Goal: Task Accomplishment & Management: Complete application form

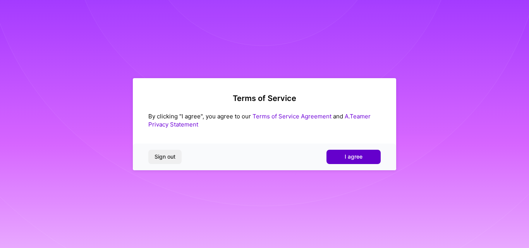
click at [358, 160] on span "I agree" at bounding box center [354, 157] width 18 height 8
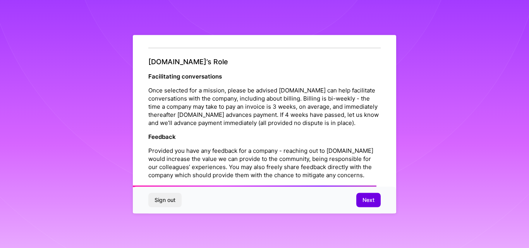
scroll to position [919, 0]
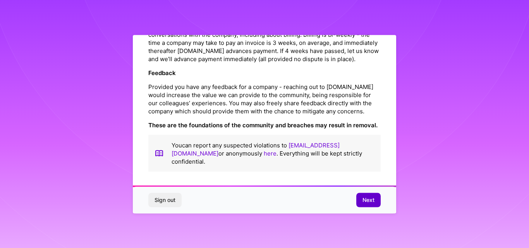
click at [371, 196] on span "Next" at bounding box center [368, 200] width 12 height 8
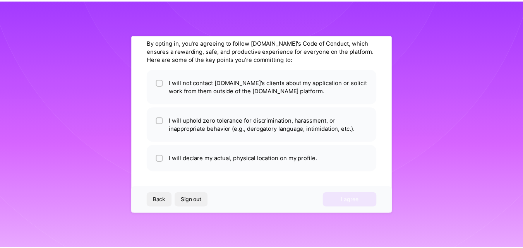
scroll to position [31, 0]
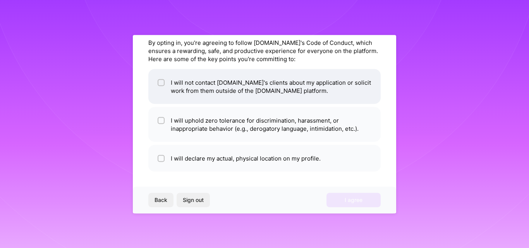
click at [164, 83] on div at bounding box center [161, 82] width 7 height 7
checkbox input "true"
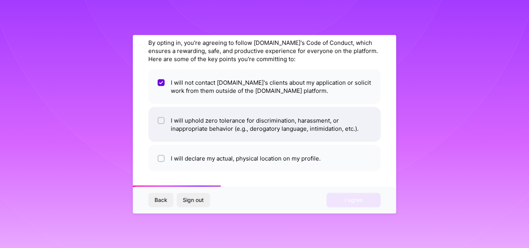
click at [161, 121] on input "checkbox" at bounding box center [161, 120] width 5 height 5
checkbox input "true"
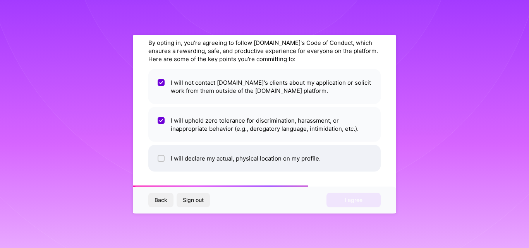
click at [163, 159] on input "checkbox" at bounding box center [161, 158] width 5 height 5
checkbox input "true"
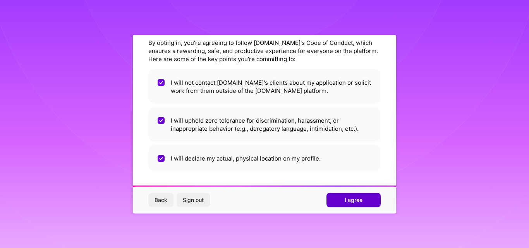
click at [360, 199] on span "I agree" at bounding box center [354, 200] width 18 height 8
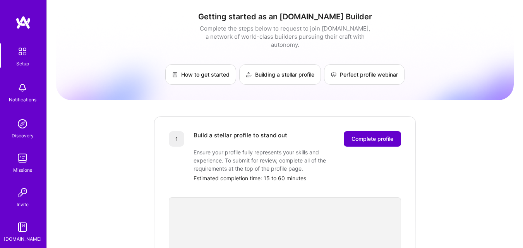
click at [355, 135] on span "Complete profile" at bounding box center [373, 139] width 42 height 8
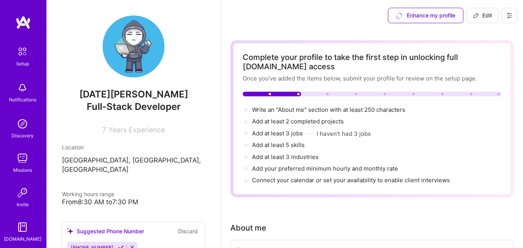
click at [247, 122] on div at bounding box center [245, 121] width 3 height 3
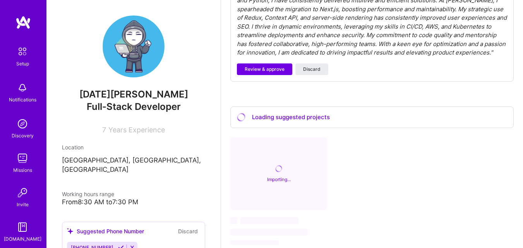
click at [518, 69] on div "Complete your profile to take the first step in unlocking full [DOMAIN_NAME] ac…" at bounding box center [372, 121] width 302 height 760
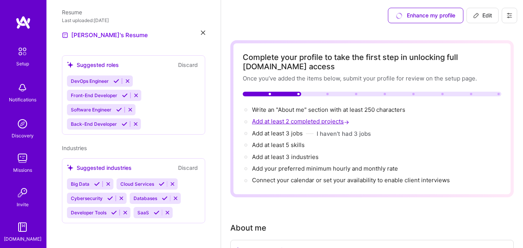
click at [266, 122] on span "Add at least 2 completed projects →" at bounding box center [301, 121] width 99 height 7
select select "US"
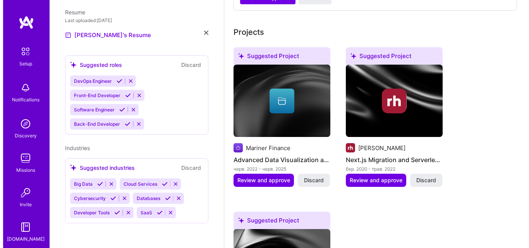
scroll to position [355, 0]
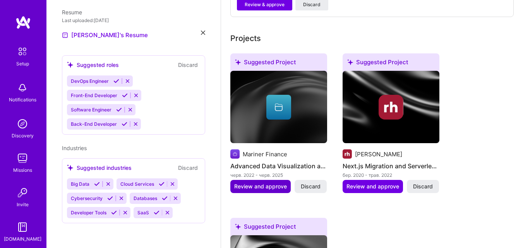
click at [281, 184] on span "Review and approve" at bounding box center [260, 187] width 53 height 8
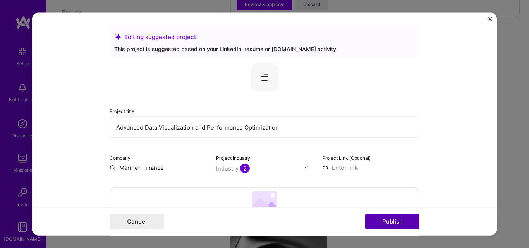
click at [392, 220] on button "Publish" at bounding box center [392, 221] width 54 height 15
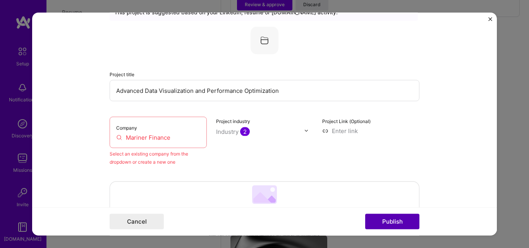
scroll to position [51, 0]
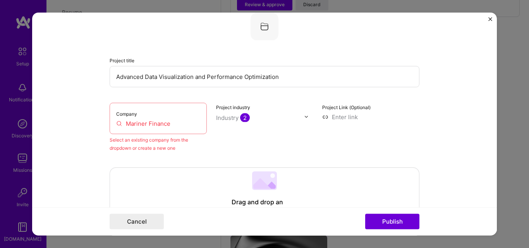
click at [119, 122] on input "Mariner Finance" at bounding box center [158, 123] width 84 height 8
click at [116, 125] on input "Mariner Finance" at bounding box center [158, 123] width 84 height 8
click at [117, 123] on input "Mariner Finance" at bounding box center [158, 123] width 84 height 8
click at [175, 120] on input "Mariner Finance" at bounding box center [158, 123] width 84 height 8
drag, startPoint x: 177, startPoint y: 122, endPoint x: 115, endPoint y: 122, distance: 61.2
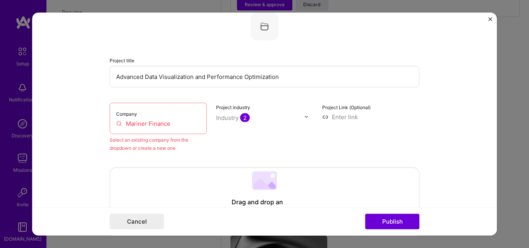
click at [116, 122] on input "Mariner Finance" at bounding box center [158, 123] width 84 height 8
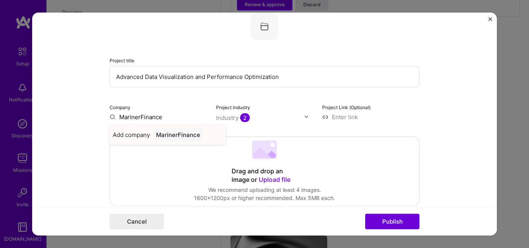
type input "MarinerFinance"
click at [134, 135] on span "Add company" at bounding box center [131, 134] width 37 height 8
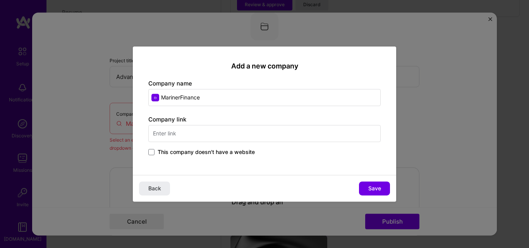
click at [200, 132] on input "text" at bounding box center [264, 133] width 232 height 17
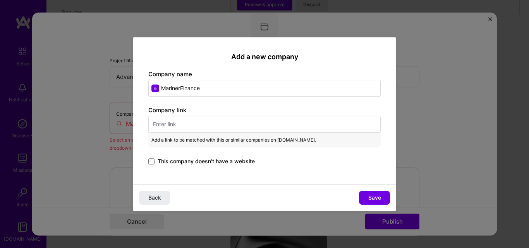
paste input "[URL][DOMAIN_NAME]"
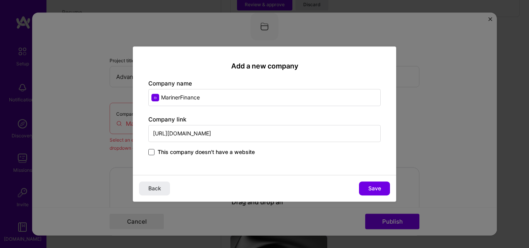
type input "[URL][DOMAIN_NAME]"
click at [152, 153] on span at bounding box center [151, 152] width 6 height 6
click at [0, 0] on input "This company doesn't have a website" at bounding box center [0, 0] width 0 height 0
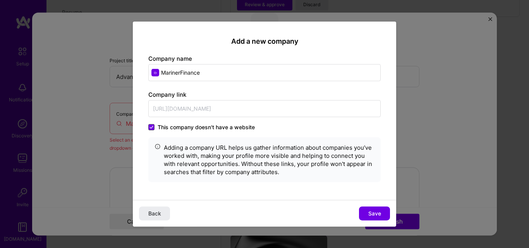
click at [151, 126] on icon at bounding box center [151, 127] width 4 height 3
click at [0, 0] on input "This company doesn't have a website" at bounding box center [0, 0] width 0 height 0
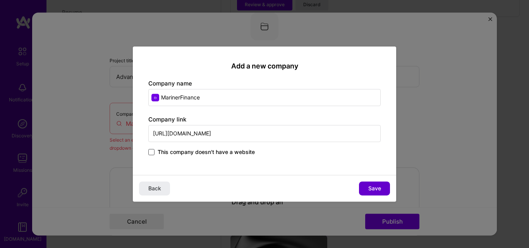
click at [373, 189] on span "Save" at bounding box center [374, 189] width 13 height 8
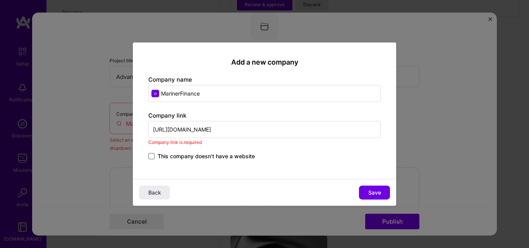
click at [256, 130] on input "[URL][DOMAIN_NAME]" at bounding box center [264, 129] width 232 height 17
click at [373, 196] on span "Save" at bounding box center [374, 193] width 13 height 8
click at [276, 132] on input "[URL][DOMAIN_NAME]" at bounding box center [264, 129] width 232 height 17
click at [366, 191] on button "Save" at bounding box center [374, 193] width 31 height 14
click at [253, 129] on input "[URL][DOMAIN_NAME]" at bounding box center [264, 129] width 232 height 17
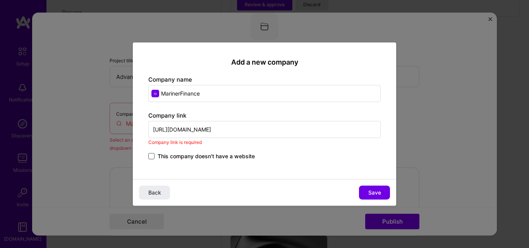
drag, startPoint x: 268, startPoint y: 130, endPoint x: 138, endPoint y: 127, distance: 130.2
click at [138, 127] on div "Add a new company Company name MarinerFinance Company link [URL][DOMAIN_NAME] C…" at bounding box center [264, 110] width 263 height 137
click at [285, 155] on div "This company doesn't have a website" at bounding box center [264, 157] width 232 height 9
click at [372, 192] on span "Save" at bounding box center [374, 193] width 13 height 8
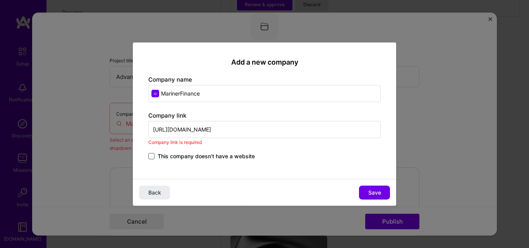
click at [420, 124] on div "Add a new company Company name MarinerFinance Company link [URL][DOMAIN_NAME] C…" at bounding box center [264, 124] width 529 height 248
click at [151, 193] on span "Back" at bounding box center [154, 193] width 13 height 8
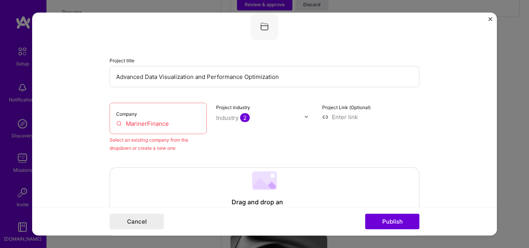
click at [118, 122] on input "MarinerFinance" at bounding box center [158, 123] width 84 height 8
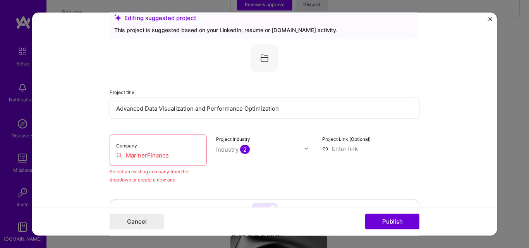
scroll to position [19, 0]
click at [151, 155] on input "MarinerFinance" at bounding box center [158, 155] width 84 height 8
click at [184, 156] on input "MarinerFinance" at bounding box center [158, 155] width 84 height 8
click at [146, 156] on input "MarinerFinance" at bounding box center [158, 155] width 84 height 8
click at [144, 155] on input "MarinerFinance" at bounding box center [158, 155] width 84 height 8
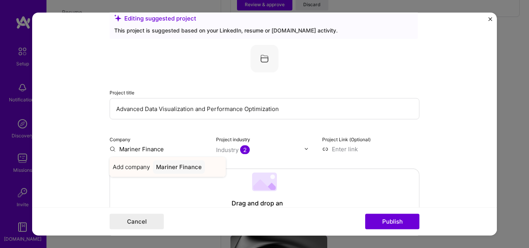
type input "Mariner Finance"
click at [183, 167] on div "Mariner Finance" at bounding box center [179, 167] width 52 height 14
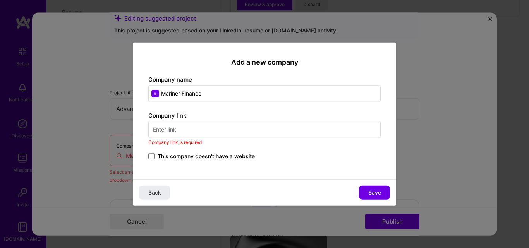
click at [189, 130] on input "text" at bounding box center [264, 129] width 232 height 17
paste input "[URL][DOMAIN_NAME]"
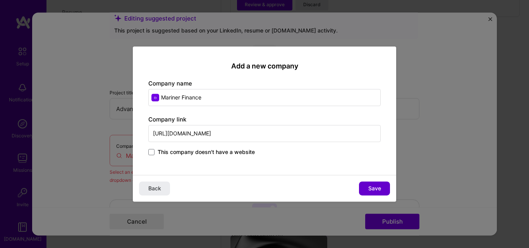
type input "[URL][DOMAIN_NAME]"
click at [370, 187] on span "Save" at bounding box center [374, 189] width 13 height 8
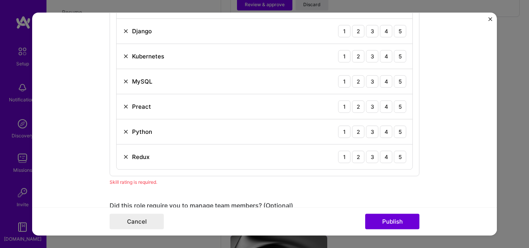
scroll to position [438, 0]
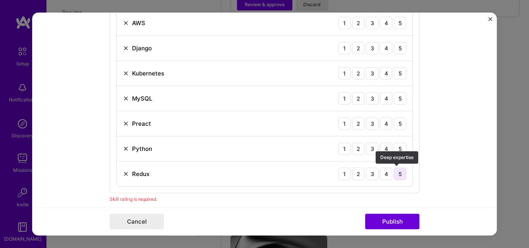
click at [395, 173] on div "5" at bounding box center [400, 174] width 12 height 12
click at [399, 150] on div "5" at bounding box center [400, 148] width 12 height 12
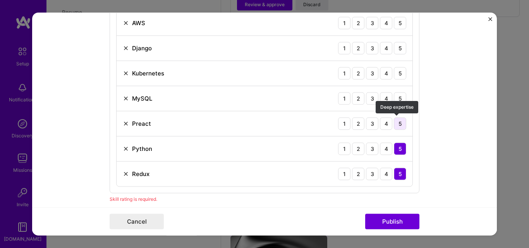
click at [395, 122] on div "5" at bounding box center [400, 123] width 12 height 12
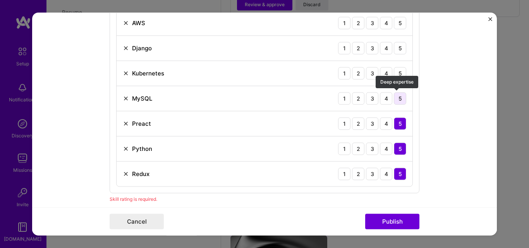
click at [395, 94] on div "5" at bounding box center [400, 98] width 12 height 12
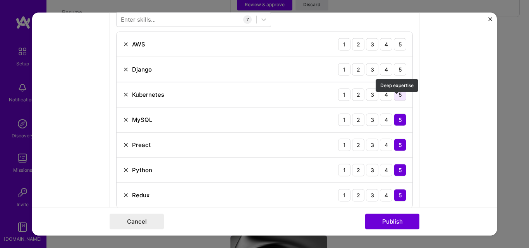
scroll to position [406, 0]
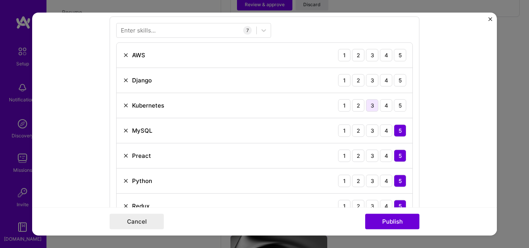
click at [369, 105] on div "3" at bounding box center [372, 105] width 12 height 12
click at [375, 79] on div "3" at bounding box center [372, 80] width 12 height 12
click at [394, 53] on div "5" at bounding box center [400, 55] width 12 height 12
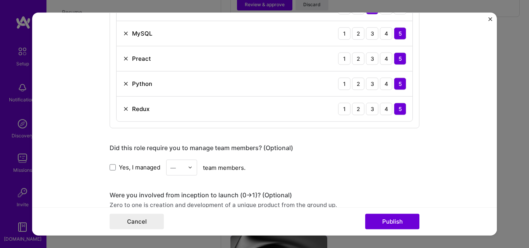
scroll to position [567, 0]
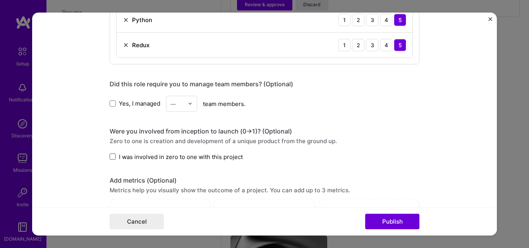
click at [110, 157] on span at bounding box center [113, 157] width 6 height 6
click at [0, 0] on input "I was involved in zero to one with this project" at bounding box center [0, 0] width 0 height 0
click at [111, 155] on icon at bounding box center [113, 156] width 4 height 3
click at [0, 0] on input "I was involved in zero to one with this project" at bounding box center [0, 0] width 0 height 0
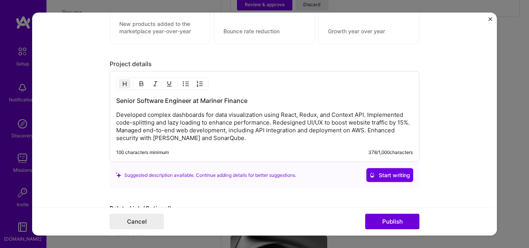
scroll to position [793, 0]
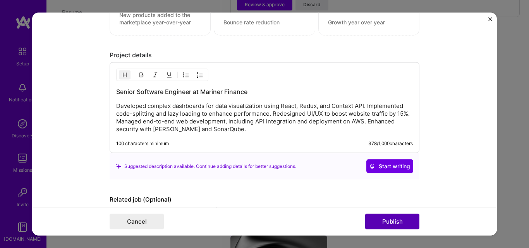
click at [385, 219] on button "Publish" at bounding box center [392, 221] width 54 height 15
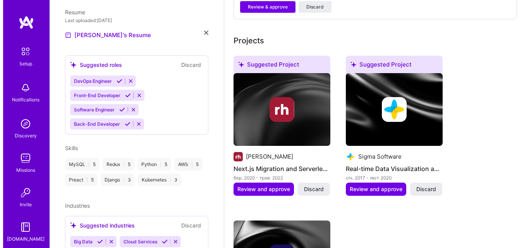
scroll to position [355, 0]
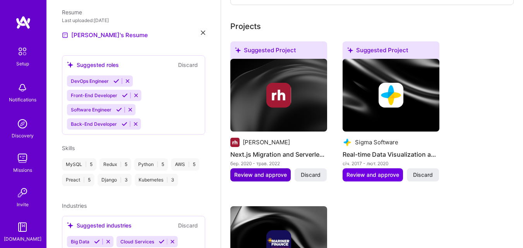
click at [281, 178] on span "Review and approve" at bounding box center [260, 175] width 53 height 8
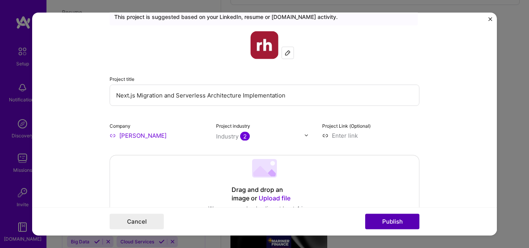
click at [395, 216] on button "Publish" at bounding box center [392, 221] width 54 height 15
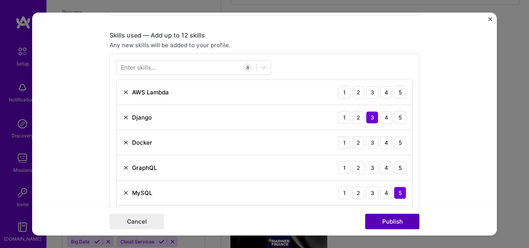
scroll to position [387, 0]
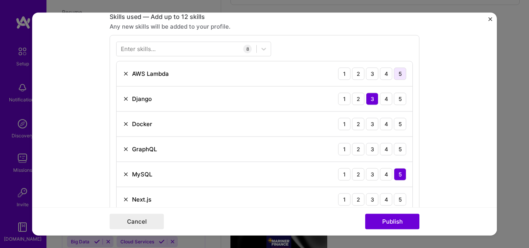
click at [397, 75] on div "5" at bounding box center [400, 73] width 12 height 12
click at [383, 124] on div "4" at bounding box center [386, 124] width 12 height 12
click at [400, 151] on div "5" at bounding box center [400, 149] width 12 height 12
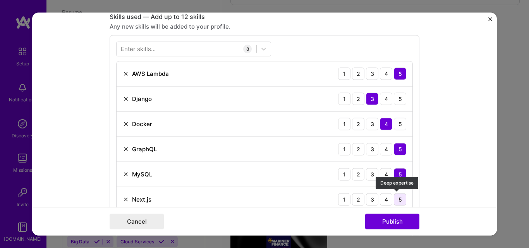
click at [398, 197] on div "5" at bounding box center [400, 199] width 12 height 12
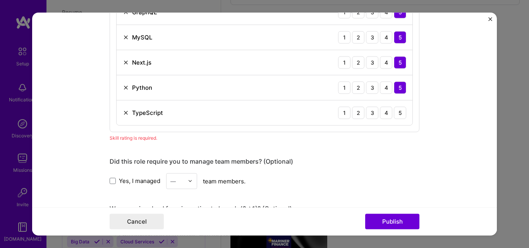
scroll to position [549, 0]
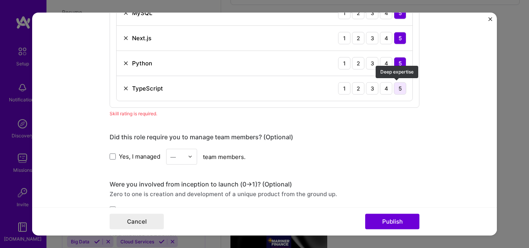
click at [399, 91] on div "5" at bounding box center [400, 88] width 12 height 12
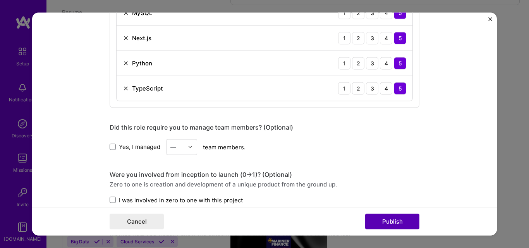
click at [398, 220] on button "Publish" at bounding box center [392, 221] width 54 height 15
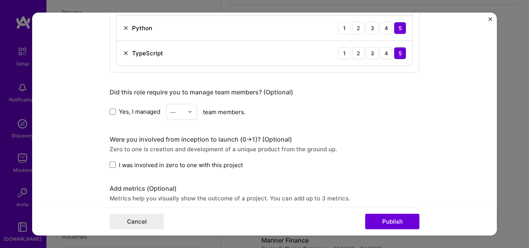
scroll to position [513, 0]
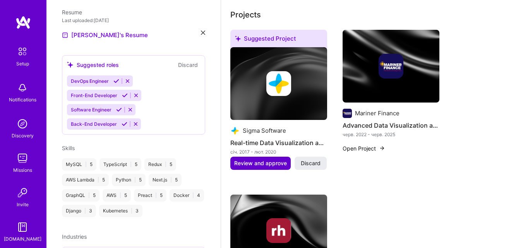
click at [278, 164] on span "Review and approve" at bounding box center [260, 164] width 53 height 8
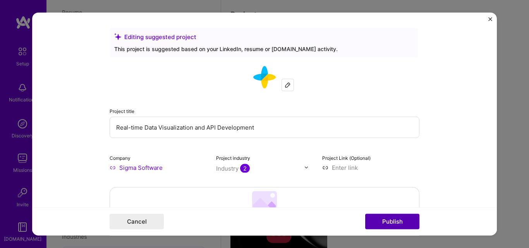
click at [402, 220] on button "Publish" at bounding box center [392, 221] width 54 height 15
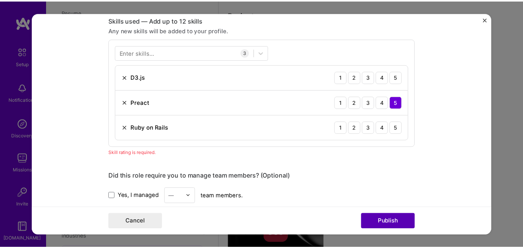
scroll to position [387, 0]
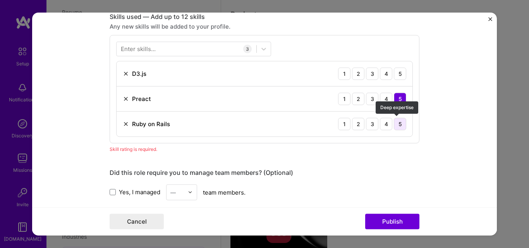
click at [398, 122] on div "5" at bounding box center [400, 124] width 12 height 12
click at [371, 74] on div "3" at bounding box center [372, 73] width 12 height 12
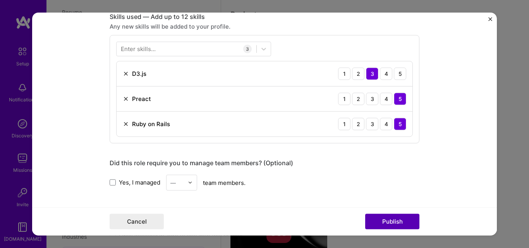
click at [406, 220] on button "Publish" at bounding box center [392, 221] width 54 height 15
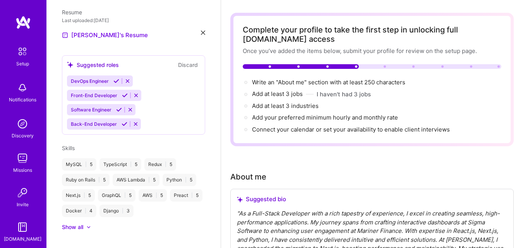
scroll to position [0, 0]
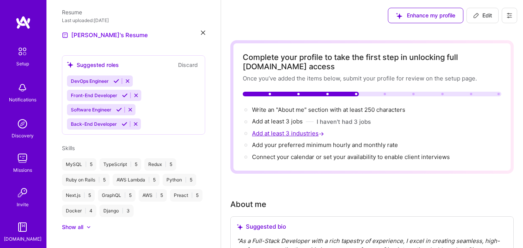
click at [285, 135] on span "Add at least 3 industries →" at bounding box center [289, 133] width 74 height 7
select select "US"
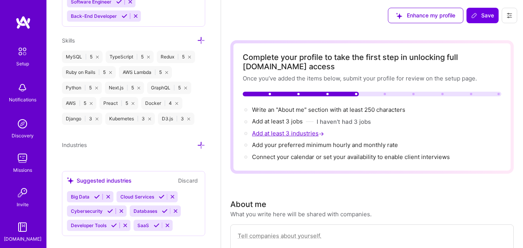
scroll to position [672, 0]
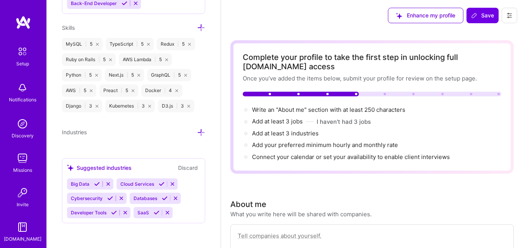
click at [197, 133] on icon at bounding box center [201, 133] width 8 height 8
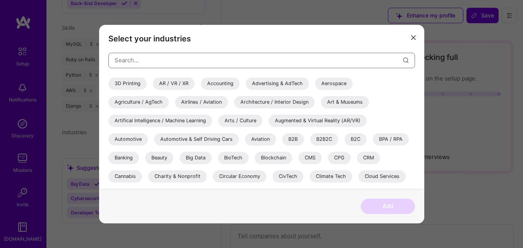
click at [204, 60] on input "modal" at bounding box center [259, 60] width 288 height 20
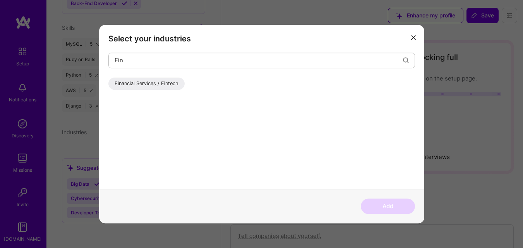
click at [151, 81] on div "Financial Services / Fintech" at bounding box center [146, 83] width 76 height 12
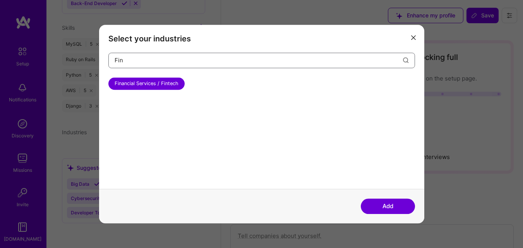
click at [171, 62] on input "Fin" at bounding box center [259, 60] width 288 height 20
drag, startPoint x: 171, startPoint y: 62, endPoint x: 105, endPoint y: 57, distance: 66.9
click at [105, 57] on div "Select your industries Fin Financial Services / Fintech" at bounding box center [261, 107] width 325 height 164
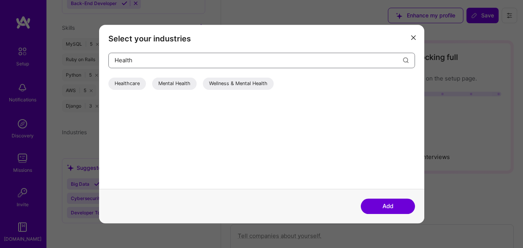
type input "Health"
click at [132, 81] on div "Healthcare" at bounding box center [127, 83] width 38 height 12
click at [153, 62] on input "Health" at bounding box center [259, 60] width 288 height 20
drag, startPoint x: 161, startPoint y: 62, endPoint x: 101, endPoint y: 61, distance: 60.0
click at [101, 61] on div "Select your industries Health Healthcare Mental Health Wellness & Mental Health" at bounding box center [261, 107] width 325 height 164
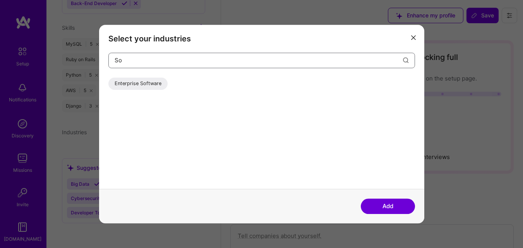
type input "S"
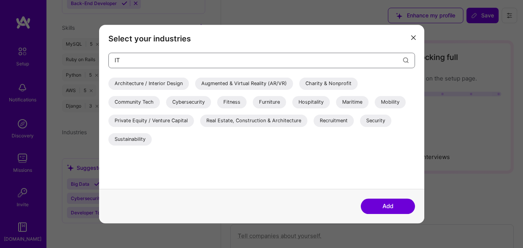
type input "IT"
click at [258, 122] on div "Real Estate, Construction & Architecture" at bounding box center [253, 121] width 107 height 12
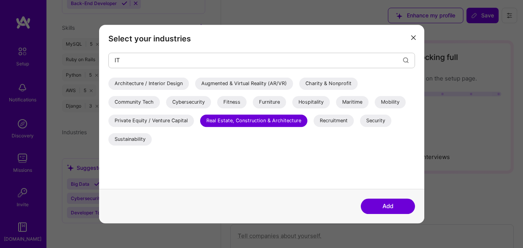
click at [387, 206] on button "Add" at bounding box center [388, 206] width 54 height 15
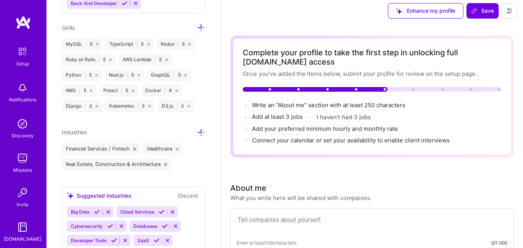
scroll to position [0, 0]
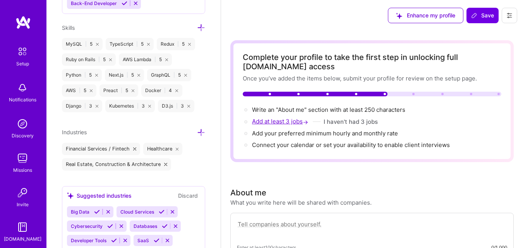
click at [295, 122] on span "Add at least 3 jobs →" at bounding box center [281, 121] width 58 height 7
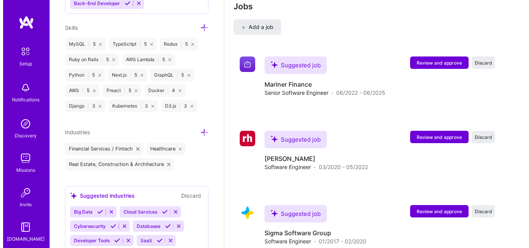
scroll to position [1005, 0]
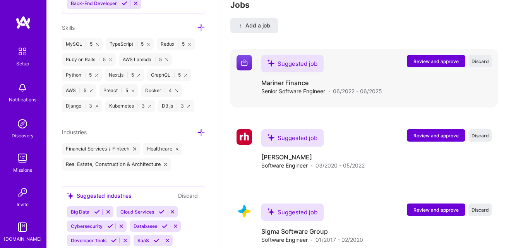
click at [453, 60] on span "Review and approve" at bounding box center [436, 61] width 45 height 7
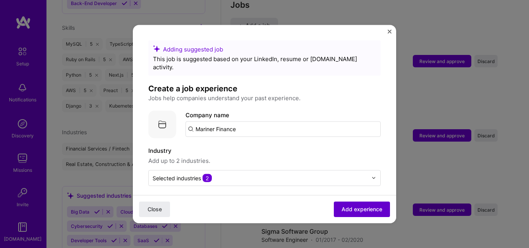
click at [342, 210] on span "Add experience" at bounding box center [362, 210] width 41 height 8
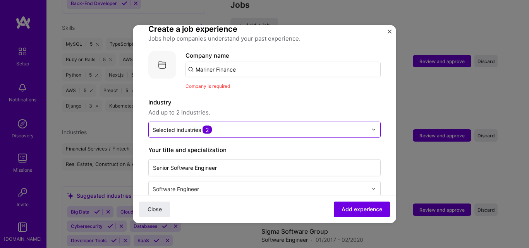
scroll to position [45, 0]
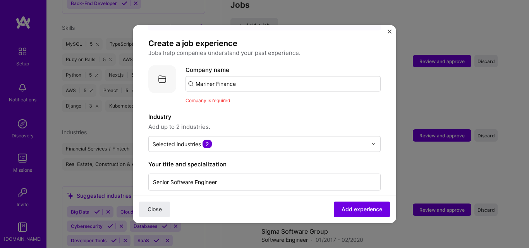
click at [252, 79] on input "Mariner Finance" at bounding box center [282, 83] width 195 height 15
click at [222, 76] on input "Mariner Finance" at bounding box center [282, 83] width 195 height 15
drag, startPoint x: 244, startPoint y: 75, endPoint x: 177, endPoint y: 75, distance: 66.6
click at [177, 75] on div "Company logo Company name Mariner Finance Company is required" at bounding box center [264, 84] width 232 height 39
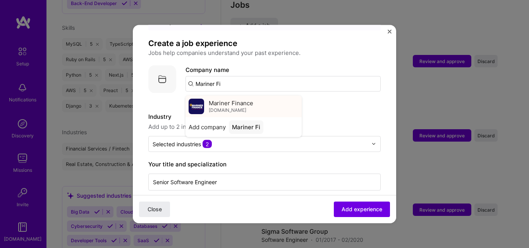
click at [240, 99] on span "Mariner Finance" at bounding box center [231, 103] width 45 height 8
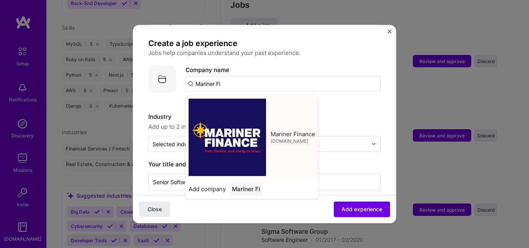
type input "Mariner Finance"
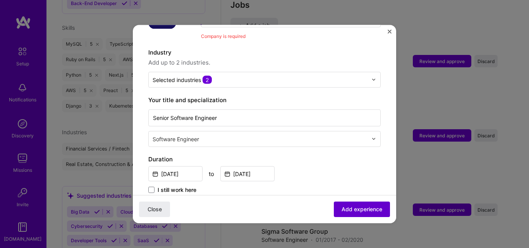
click at [348, 211] on span "Add experience" at bounding box center [362, 210] width 41 height 8
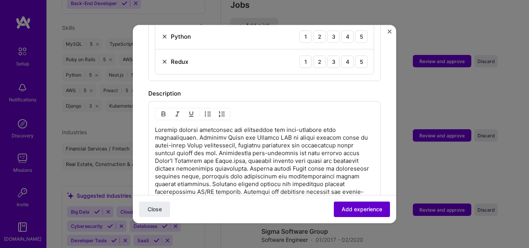
scroll to position [596, 0]
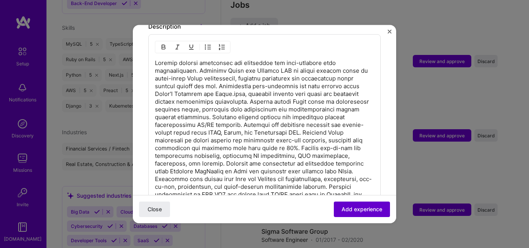
click at [354, 212] on span "Add experience" at bounding box center [362, 210] width 41 height 8
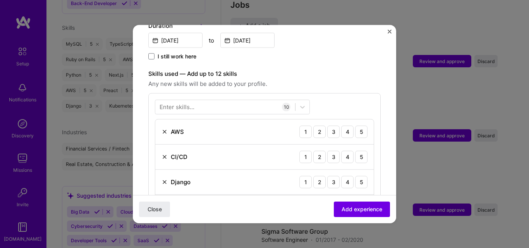
scroll to position [229, 0]
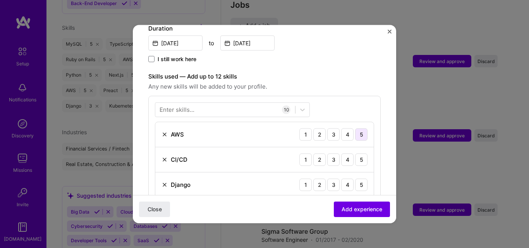
click at [355, 128] on div "5" at bounding box center [361, 134] width 12 height 12
click at [342, 153] on div "4" at bounding box center [347, 159] width 12 height 12
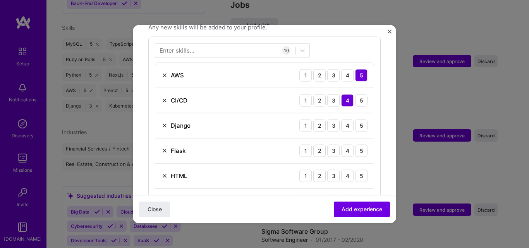
scroll to position [294, 0]
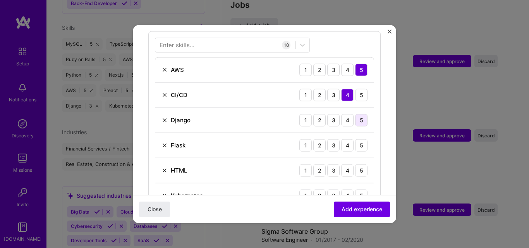
click at [355, 115] on div "5" at bounding box center [361, 120] width 12 height 12
click at [356, 139] on div "5" at bounding box center [361, 145] width 12 height 12
click at [355, 164] on div "5" at bounding box center [361, 170] width 12 height 12
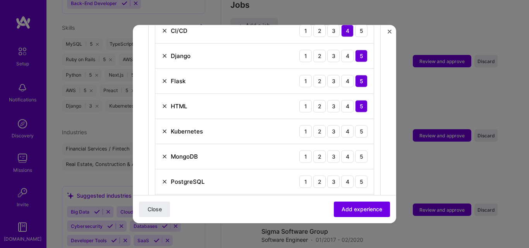
scroll to position [359, 0]
click at [341, 125] on div "4" at bounding box center [347, 131] width 12 height 12
click at [355, 151] on div "5" at bounding box center [361, 156] width 12 height 12
click at [355, 175] on div "5" at bounding box center [361, 181] width 12 height 12
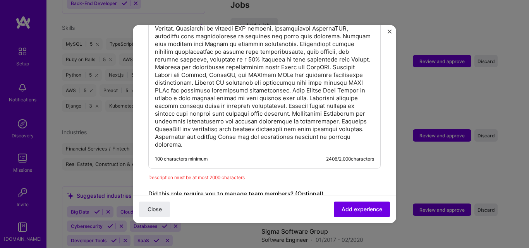
scroll to position [758, 0]
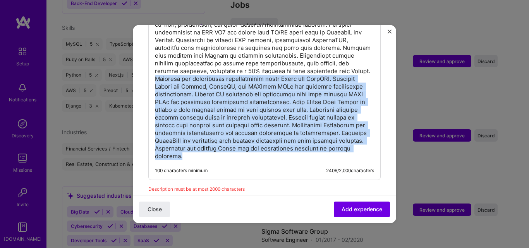
drag, startPoint x: 283, startPoint y: 148, endPoint x: 227, endPoint y: 73, distance: 93.4
click at [227, 73] on p at bounding box center [264, 28] width 219 height 263
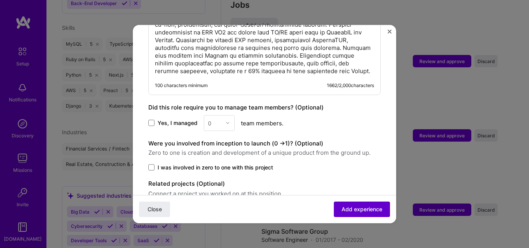
click at [355, 208] on span "Add experience" at bounding box center [362, 210] width 41 height 8
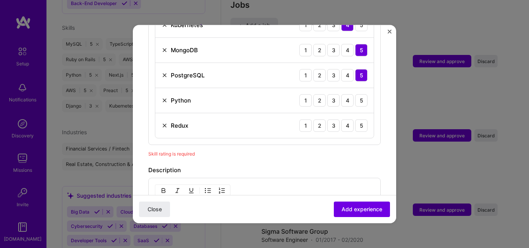
scroll to position [462, 0]
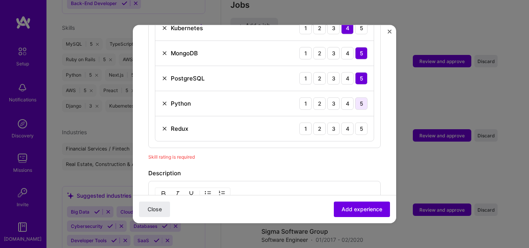
click at [355, 97] on div "5" at bounding box center [361, 103] width 12 height 12
click at [357, 122] on div "5" at bounding box center [361, 128] width 12 height 12
click at [364, 210] on span "Add experience" at bounding box center [362, 210] width 41 height 8
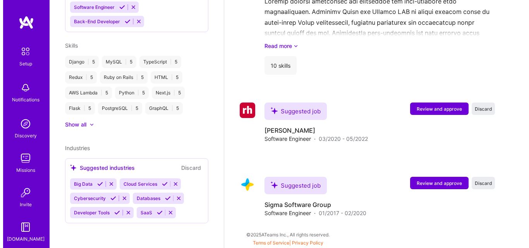
scroll to position [738, 0]
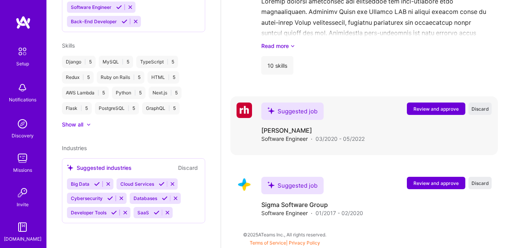
click at [438, 109] on span "Review and approve" at bounding box center [436, 109] width 45 height 7
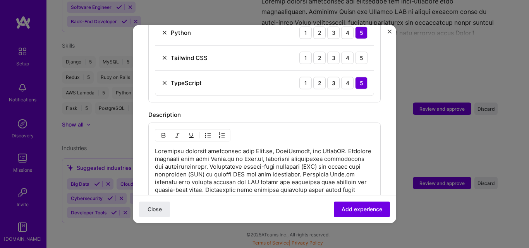
scroll to position [452, 0]
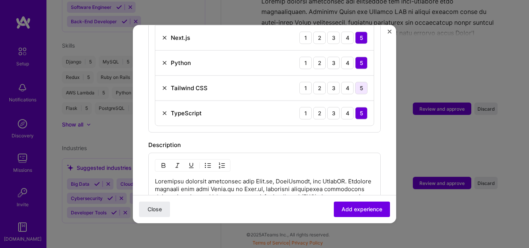
click at [357, 83] on div "5" at bounding box center [361, 88] width 12 height 12
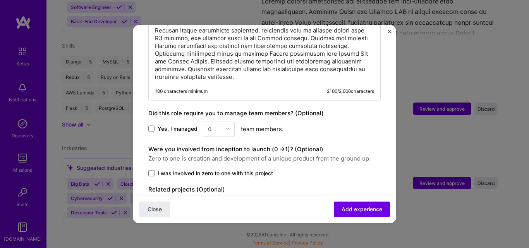
scroll to position [753, 0]
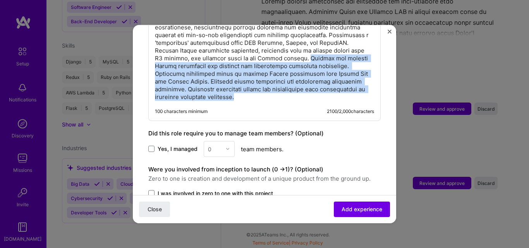
drag, startPoint x: 192, startPoint y: 98, endPoint x: 209, endPoint y: 58, distance: 42.7
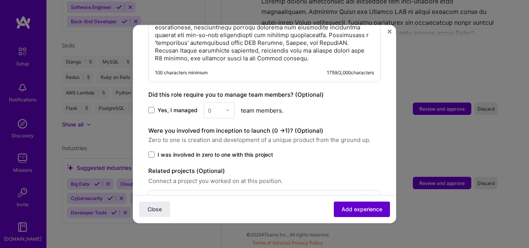
click at [354, 207] on span "Add experience" at bounding box center [362, 210] width 41 height 8
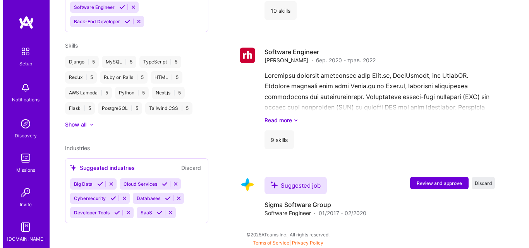
scroll to position [793, 0]
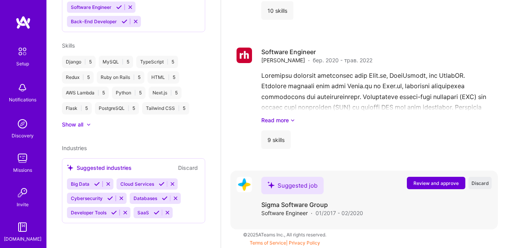
click at [428, 182] on span "Review and approve" at bounding box center [436, 183] width 45 height 7
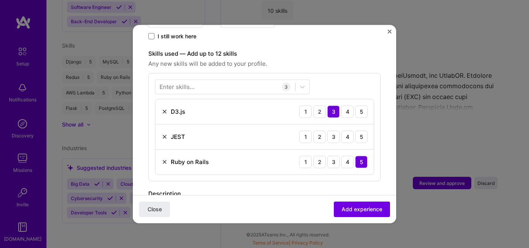
scroll to position [258, 0]
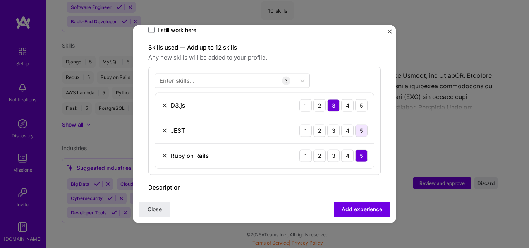
click at [355, 124] on div "5" at bounding box center [361, 130] width 12 height 12
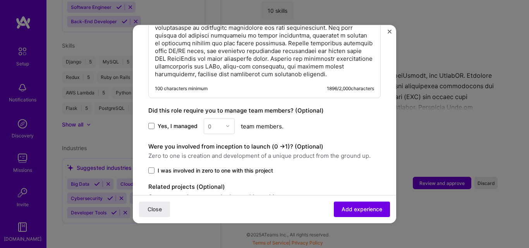
scroll to position [613, 0]
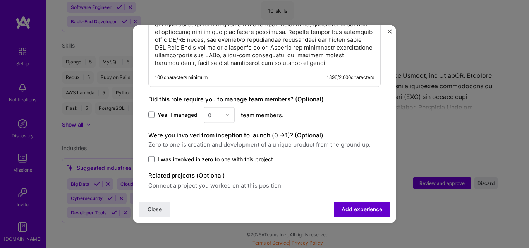
click at [357, 206] on span "Add experience" at bounding box center [362, 210] width 41 height 8
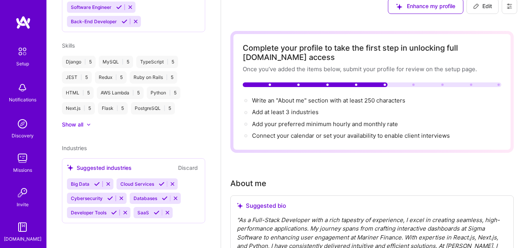
scroll to position [0, 0]
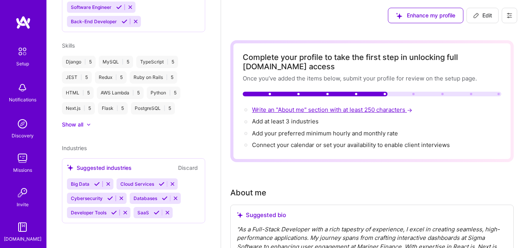
click at [328, 110] on span "Write an "About me" section with at least 250 characters →" at bounding box center [333, 109] width 162 height 7
select select "US"
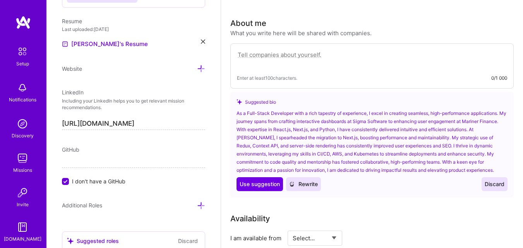
scroll to position [187, 0]
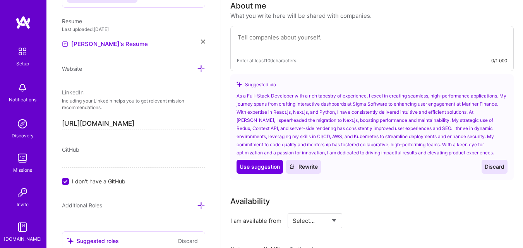
click at [321, 122] on div "As a Full-Stack Developer with a rich tapestry of experience, I excel in creati…" at bounding box center [372, 124] width 271 height 65
click at [265, 168] on span "Use suggestion" at bounding box center [260, 167] width 40 height 8
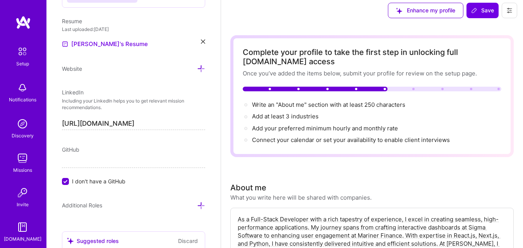
scroll to position [0, 0]
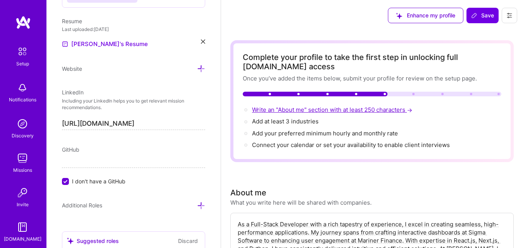
click at [318, 110] on span "Write an "About me" section with at least 250 characters →" at bounding box center [333, 109] width 162 height 7
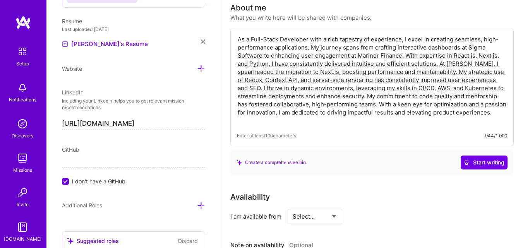
scroll to position [187, 0]
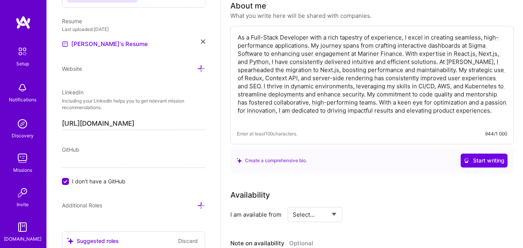
click at [293, 130] on span "Enter at least 100 characters." at bounding box center [267, 134] width 60 height 8
click at [306, 117] on textarea "As a Full-Stack Developer with a rich tapestry of experience, I excel in creati…" at bounding box center [372, 78] width 270 height 91
click at [496, 112] on textarea "As a Full-Stack Developer with a rich tapestry of experience, I excel in creati…" at bounding box center [372, 78] width 270 height 91
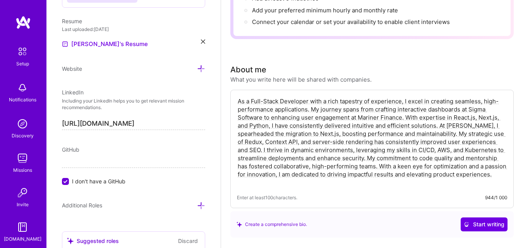
scroll to position [122, 0]
click at [285, 198] on span "Enter at least 100 characters." at bounding box center [267, 198] width 60 height 8
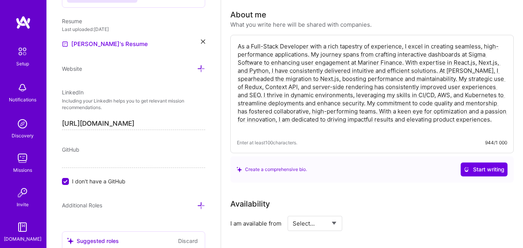
scroll to position [187, 0]
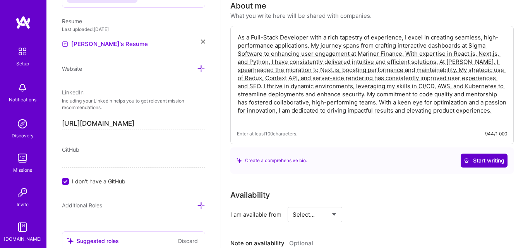
click at [464, 162] on icon at bounding box center [466, 160] width 5 height 5
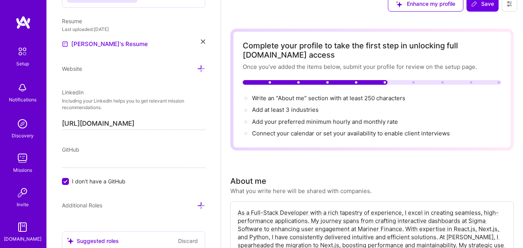
scroll to position [0, 0]
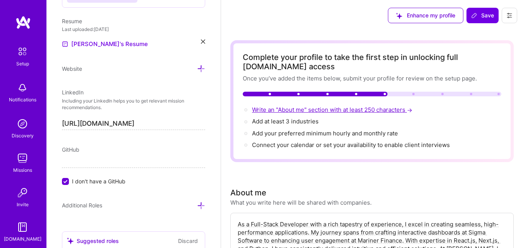
click at [355, 113] on span "Write an "About me" section with at least 250 characters →" at bounding box center [333, 109] width 162 height 7
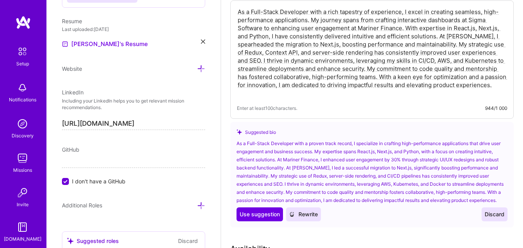
scroll to position [251, 0]
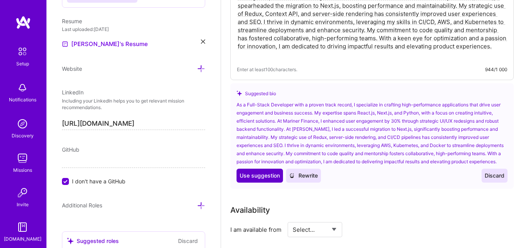
click at [270, 180] on span "Use suggestion" at bounding box center [260, 176] width 40 height 8
type textarea "As a Full-Stack Developer with a proven track record, I specialize in crafting …"
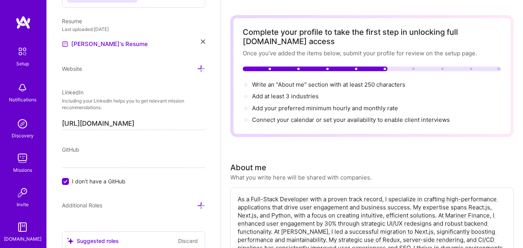
scroll to position [0, 0]
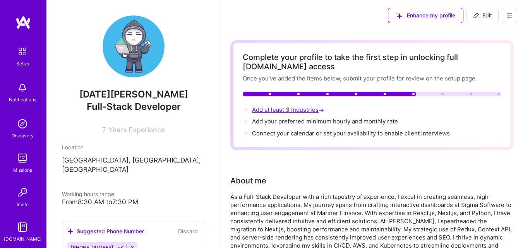
click at [309, 111] on span "Add at least 3 industries →" at bounding box center [289, 109] width 74 height 7
select select "US"
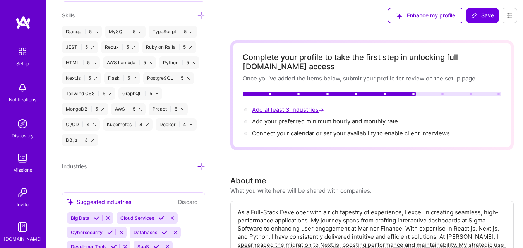
scroll to position [719, 0]
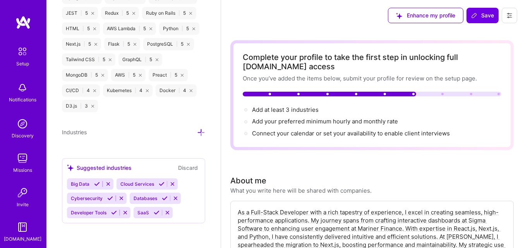
click at [197, 131] on icon at bounding box center [201, 133] width 8 height 8
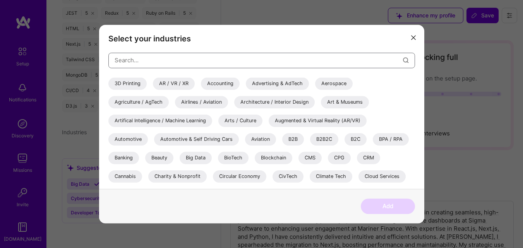
click at [182, 56] on input "modal" at bounding box center [259, 60] width 288 height 20
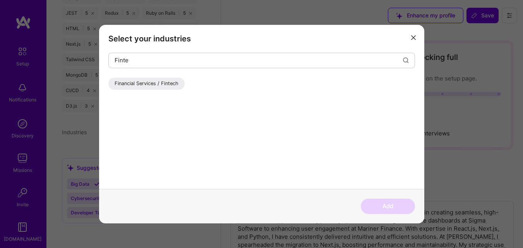
click at [162, 84] on div "Financial Services / Fintech" at bounding box center [146, 83] width 76 height 12
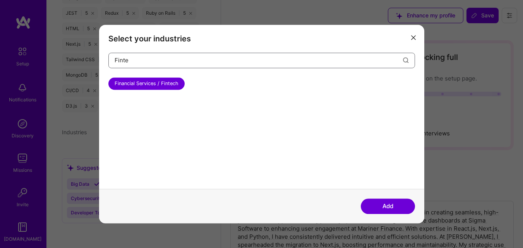
click at [168, 61] on input "Finte" at bounding box center [259, 60] width 288 height 20
drag, startPoint x: 168, startPoint y: 61, endPoint x: 111, endPoint y: 61, distance: 56.5
click at [113, 61] on div "Finte" at bounding box center [261, 60] width 307 height 15
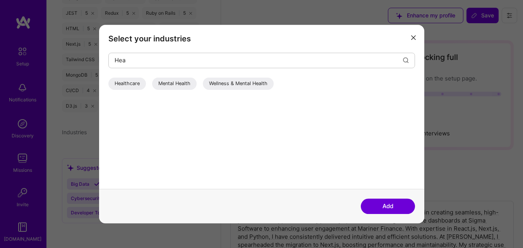
click at [139, 84] on div "Healthcare" at bounding box center [127, 83] width 38 height 12
drag, startPoint x: 175, startPoint y: 58, endPoint x: 108, endPoint y: 57, distance: 67.4
click at [108, 57] on div "Hea" at bounding box center [261, 60] width 307 height 15
type input "Real Esta"
click at [176, 85] on div "Real Estate, Construction & Architecture" at bounding box center [161, 83] width 107 height 12
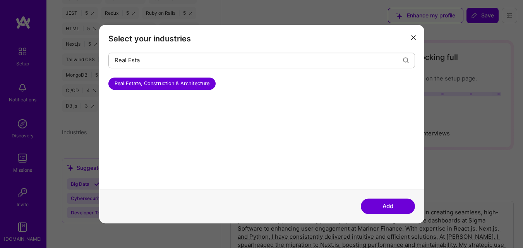
click at [397, 204] on button "Add" at bounding box center [388, 206] width 54 height 15
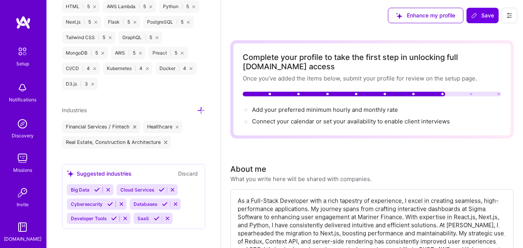
scroll to position [747, 0]
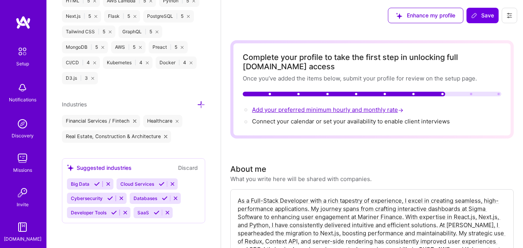
click at [323, 110] on span "Add your preferred minimum hourly and monthly rate →" at bounding box center [328, 109] width 153 height 7
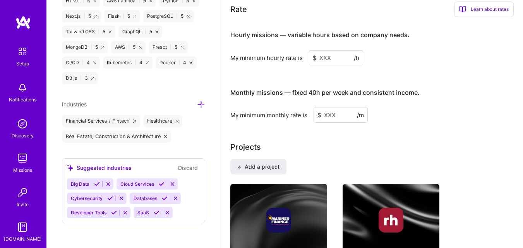
scroll to position [498, 0]
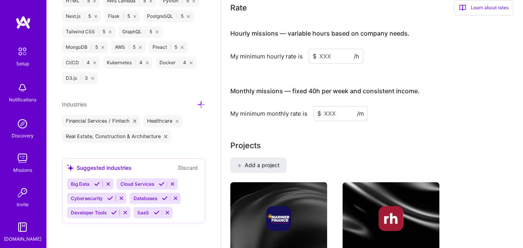
click at [335, 60] on input at bounding box center [336, 56] width 54 height 15
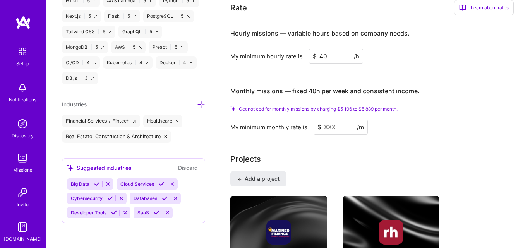
type input "40"
click at [336, 125] on input at bounding box center [341, 127] width 54 height 15
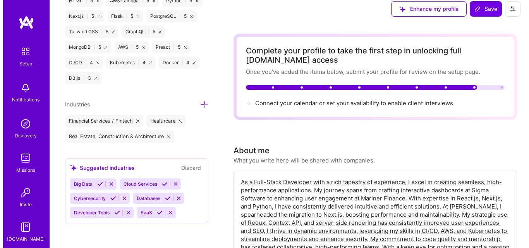
scroll to position [0, 0]
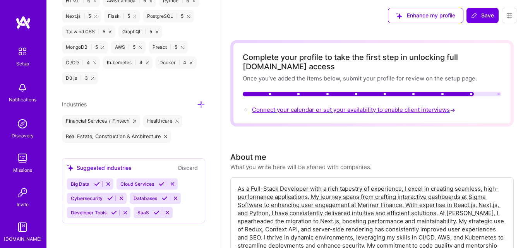
type input "5000"
click at [350, 110] on span "Connect your calendar or set your availability to enable client interviews →" at bounding box center [354, 109] width 205 height 7
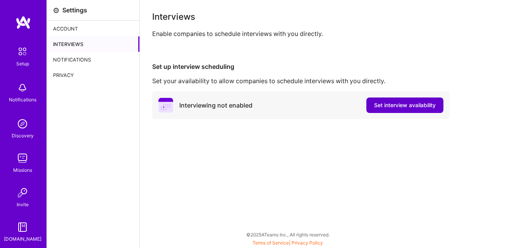
click at [386, 106] on span "Set interview availability" at bounding box center [405, 105] width 62 height 8
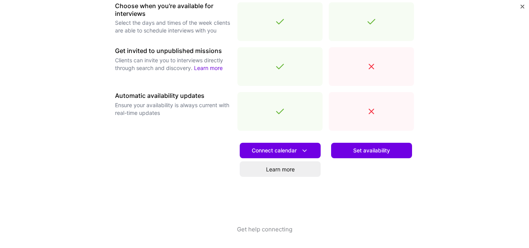
scroll to position [294, 0]
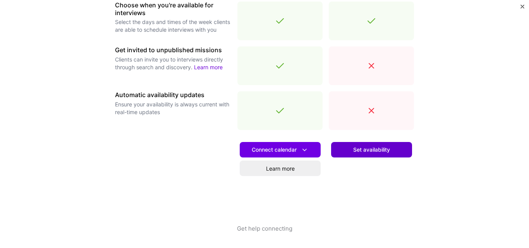
click at [346, 149] on button "Set availability" at bounding box center [371, 149] width 81 height 15
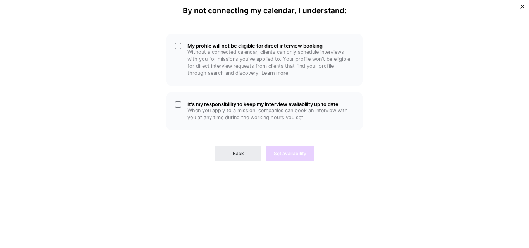
scroll to position [0, 0]
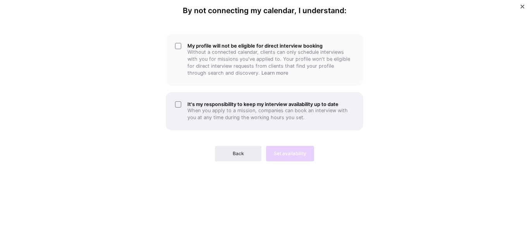
click at [181, 103] on div "It's my responsibility to keep my interview availability up to date When you ap…" at bounding box center [264, 111] width 197 height 38
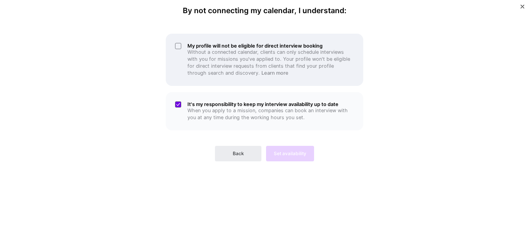
click at [180, 47] on div "My profile will not be eligible for direct interview booking Without a connecte…" at bounding box center [264, 60] width 197 height 52
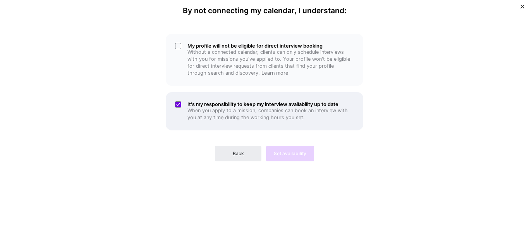
click at [179, 104] on div "It's my responsibility to keep my interview availability up to date When you ap…" at bounding box center [264, 111] width 197 height 38
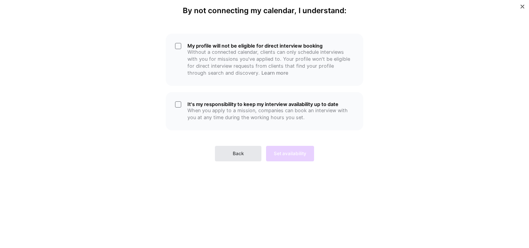
click at [238, 152] on span "Back" at bounding box center [238, 153] width 11 height 7
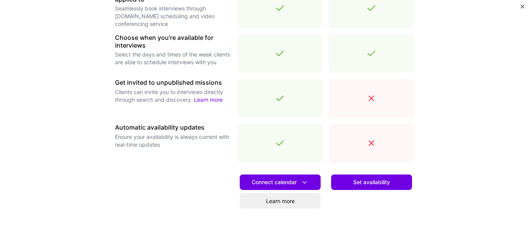
scroll to position [294, 0]
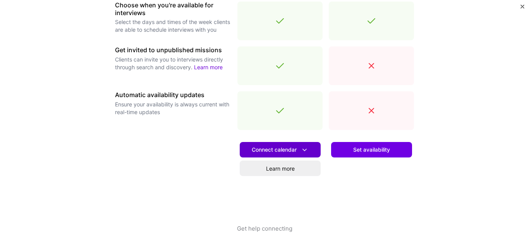
click at [308, 149] on button "Connect calendar" at bounding box center [280, 149] width 81 height 15
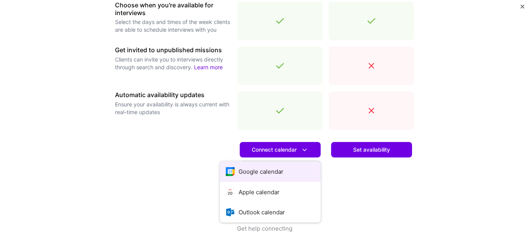
click at [268, 173] on button "Google calendar" at bounding box center [270, 171] width 101 height 21
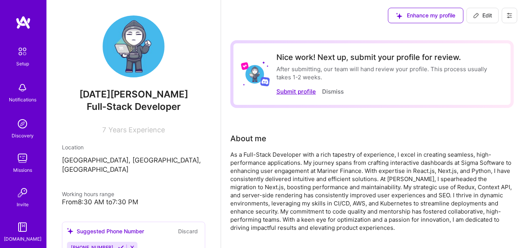
click at [306, 91] on button "Submit profile" at bounding box center [295, 92] width 39 height 8
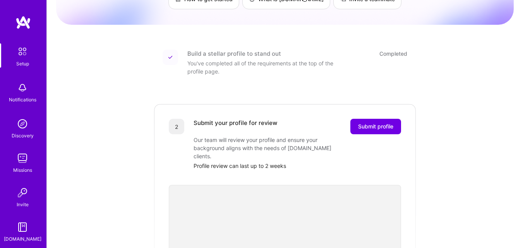
scroll to position [64, 0]
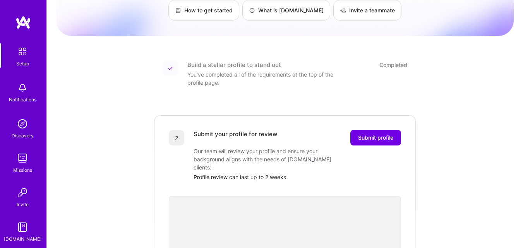
click at [21, 17] on img at bounding box center [22, 22] width 15 height 14
